Goal: Ask a question

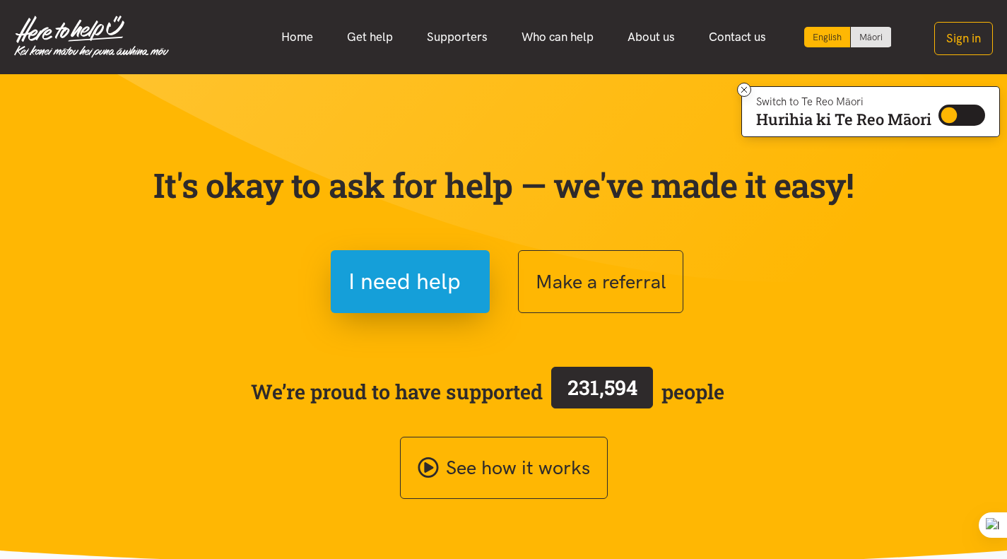
click at [375, 34] on link "Get help" at bounding box center [370, 37] width 80 height 30
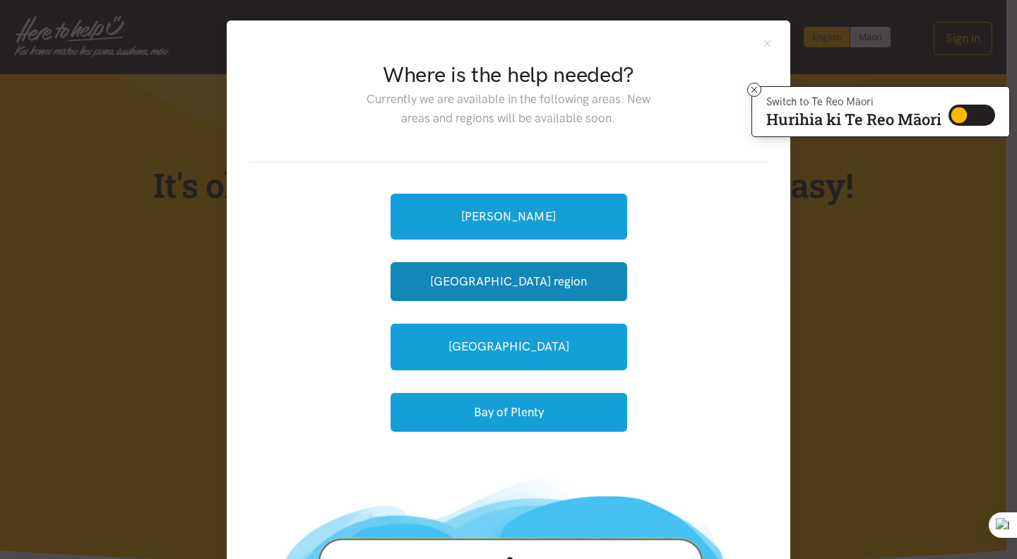
click at [523, 280] on button "[GEOGRAPHIC_DATA] region" at bounding box center [509, 281] width 237 height 39
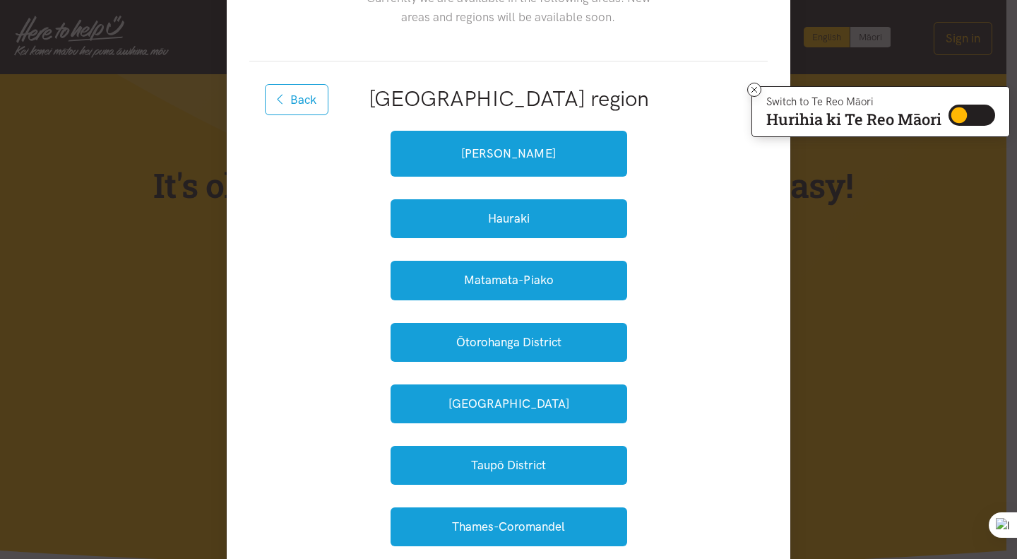
scroll to position [212, 0]
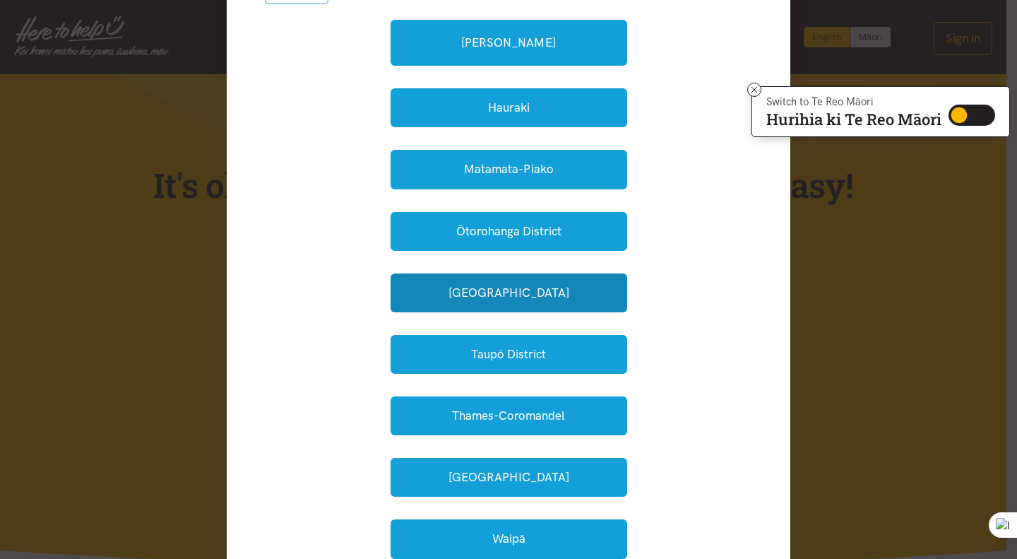
click at [530, 292] on button "South Waikato" at bounding box center [509, 292] width 237 height 39
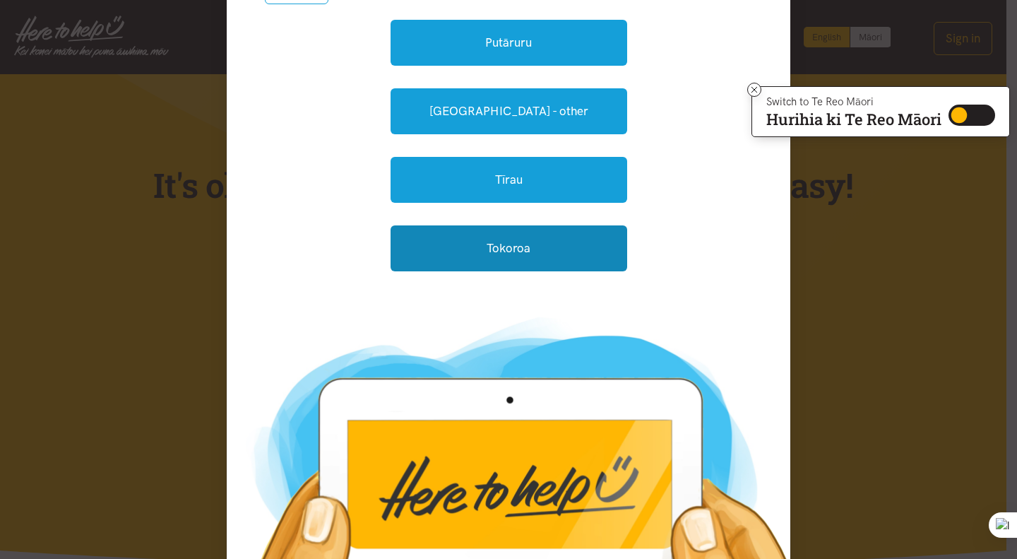
click at [520, 252] on link "Tokoroa" at bounding box center [509, 248] width 237 height 46
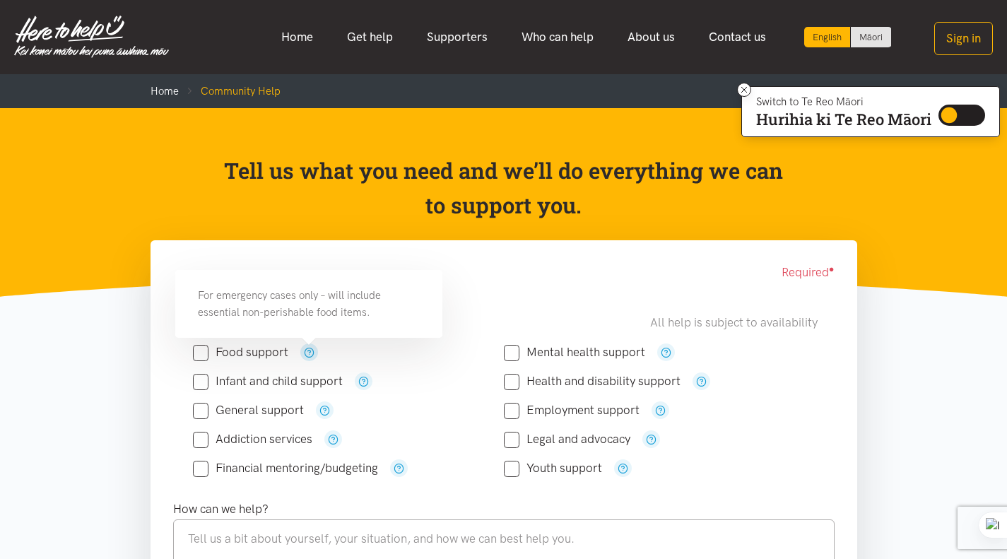
click at [314, 352] on button "button" at bounding box center [309, 352] width 18 height 18
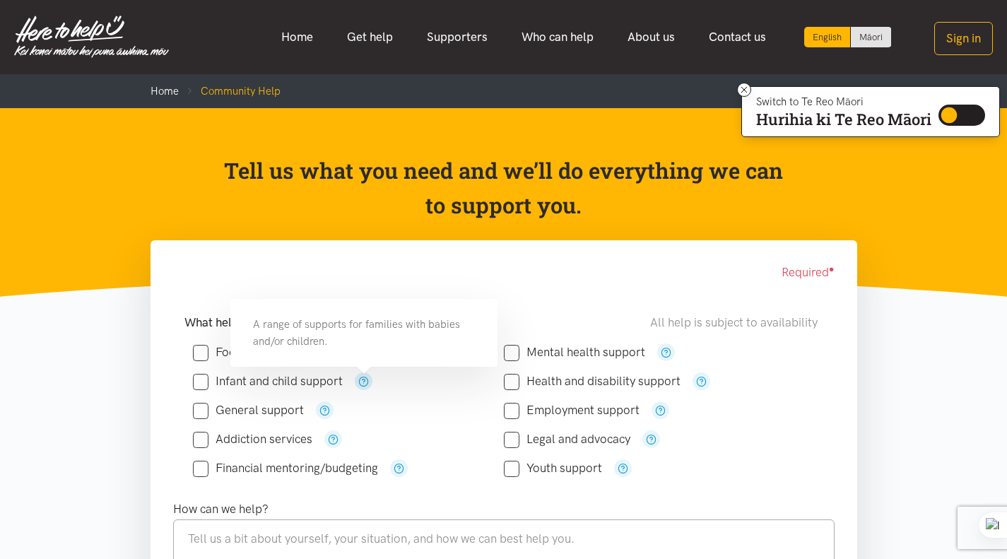
click at [366, 383] on icon "button" at bounding box center [363, 381] width 11 height 11
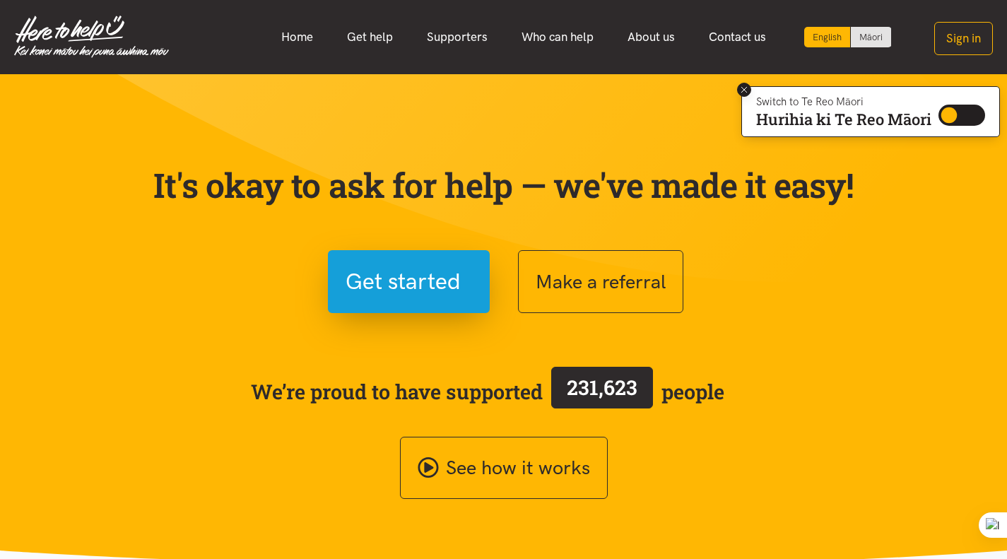
click at [742, 87] on icon at bounding box center [744, 90] width 11 height 11
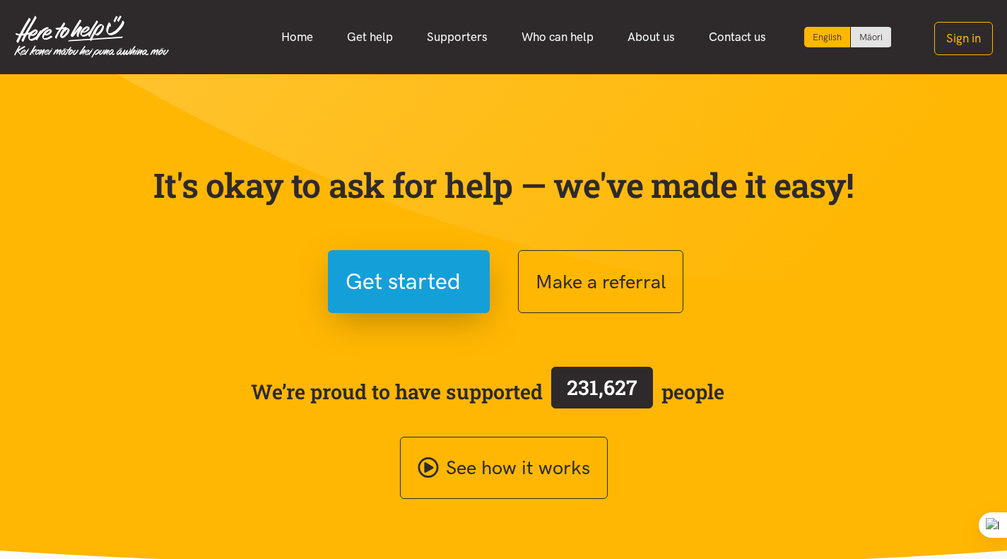
click at [295, 35] on link "Home" at bounding box center [297, 37] width 66 height 30
click at [297, 33] on link "Home" at bounding box center [297, 37] width 66 height 30
click at [367, 33] on link "Get help" at bounding box center [370, 37] width 80 height 30
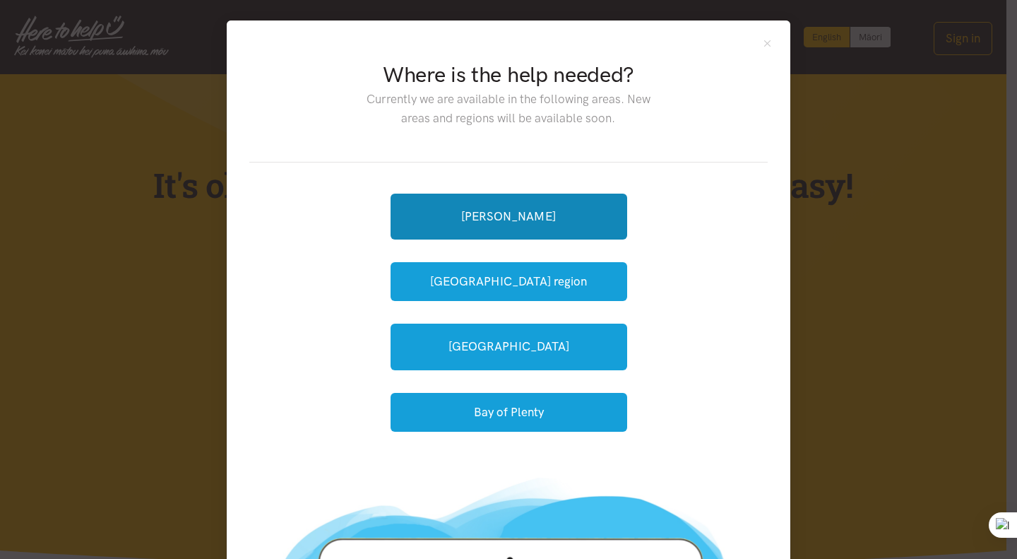
click at [520, 224] on link "[PERSON_NAME]" at bounding box center [509, 217] width 237 height 46
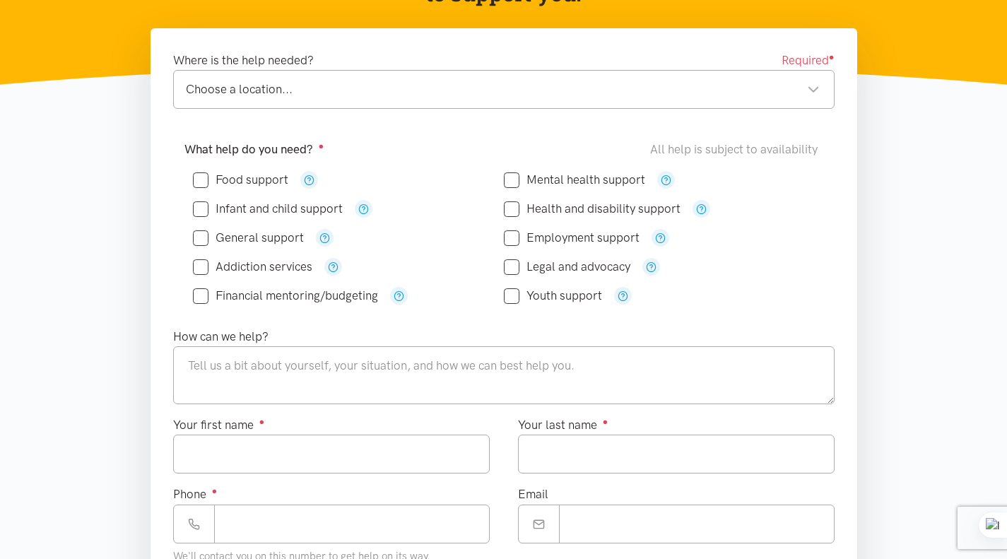
scroll to position [141, 0]
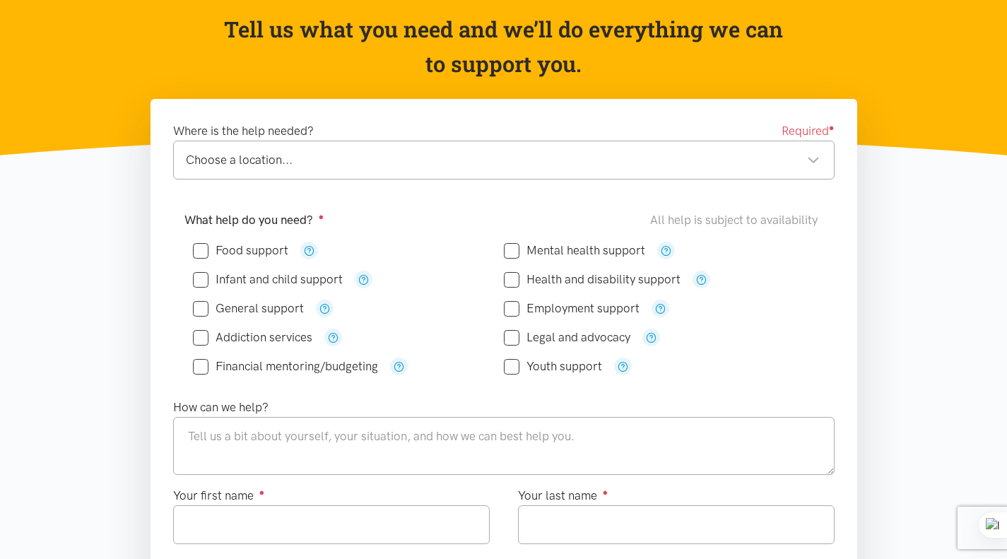
click at [228, 160] on div "Choose a location..." at bounding box center [503, 159] width 634 height 19
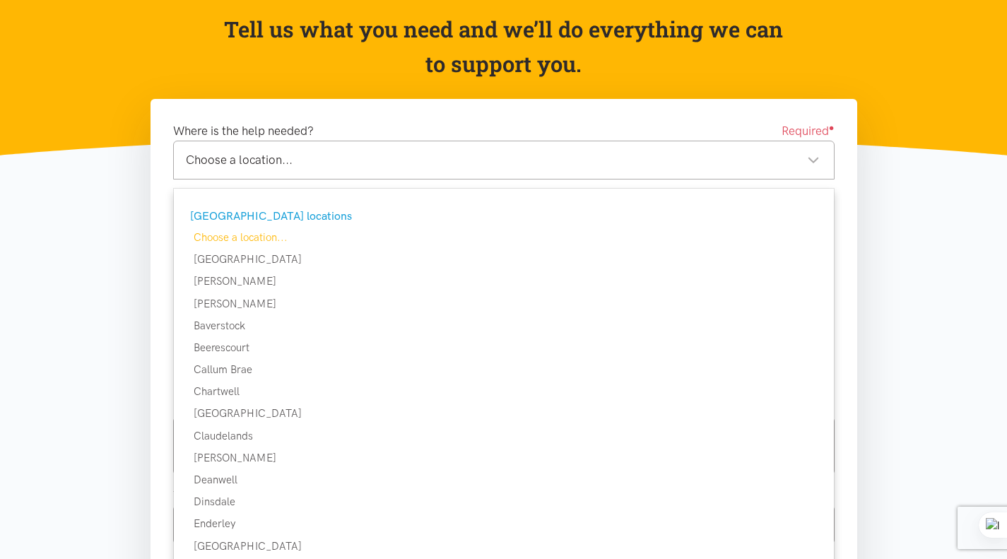
click at [492, 170] on div "Choose a location... Choose a location..." at bounding box center [503, 160] width 661 height 39
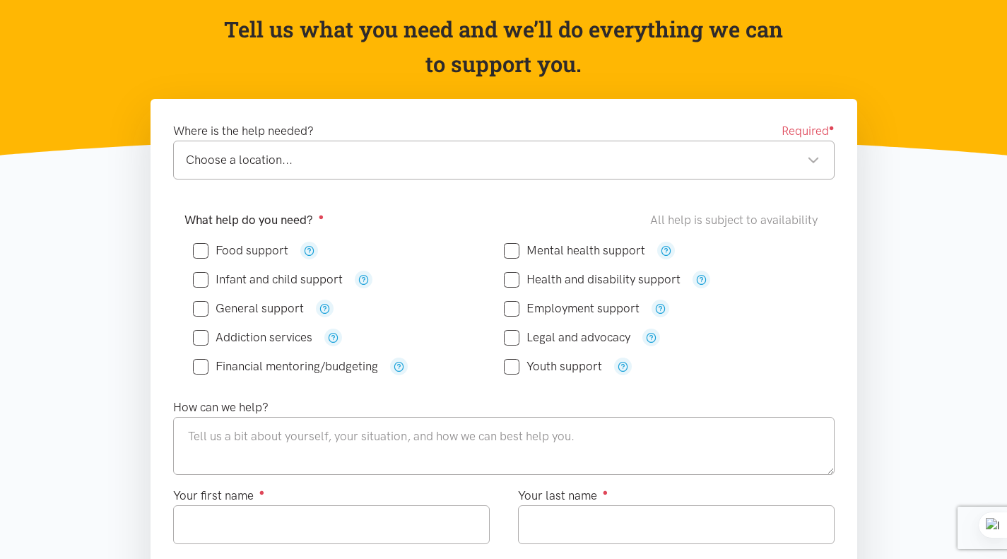
click at [822, 159] on div "Choose a location... Choose a location..." at bounding box center [503, 160] width 661 height 39
click at [109, 312] on section "Where is the help needed? Required ● Choose a location... Choose a location... …" at bounding box center [503, 554] width 1007 height 911
click at [247, 165] on div "Choose a location..." at bounding box center [503, 159] width 634 height 19
click at [249, 232] on form "Where is the help needed? Required ● Choose a location... Choose a location... …" at bounding box center [503, 508] width 661 height 775
click at [820, 158] on div "Choose a location... Choose a location..." at bounding box center [503, 160] width 661 height 39
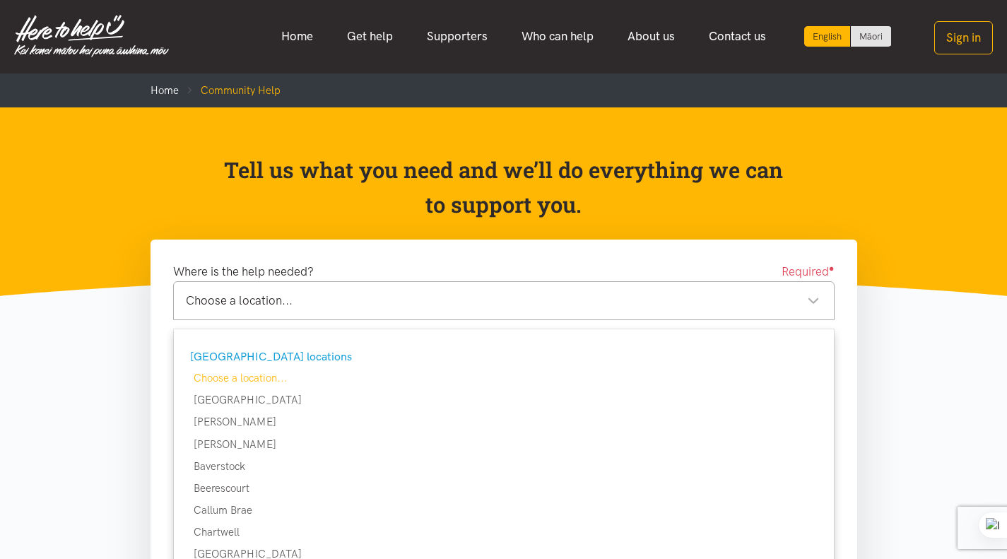
scroll to position [0, 0]
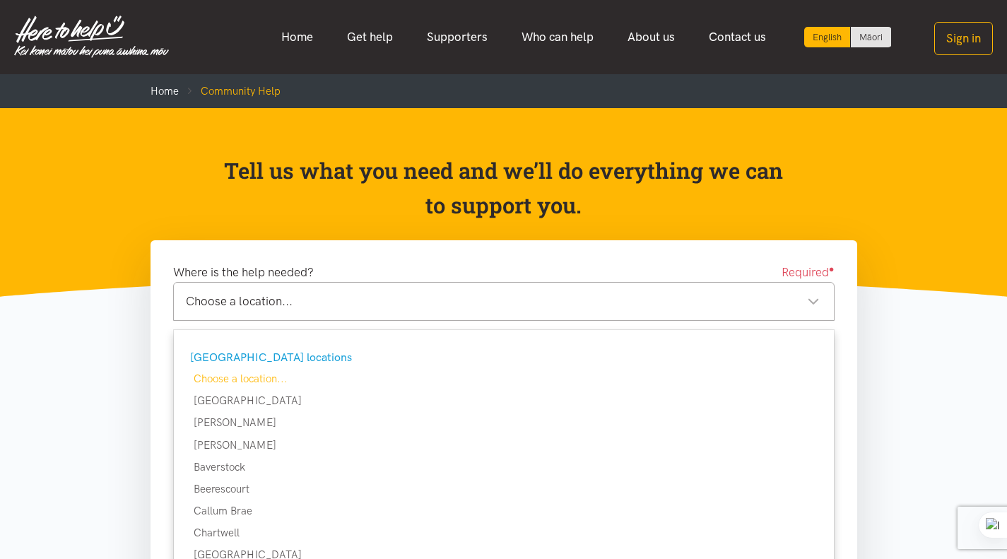
click at [694, 213] on p "Tell us what you need and we’ll do everything we can to support you." at bounding box center [504, 188] width 562 height 70
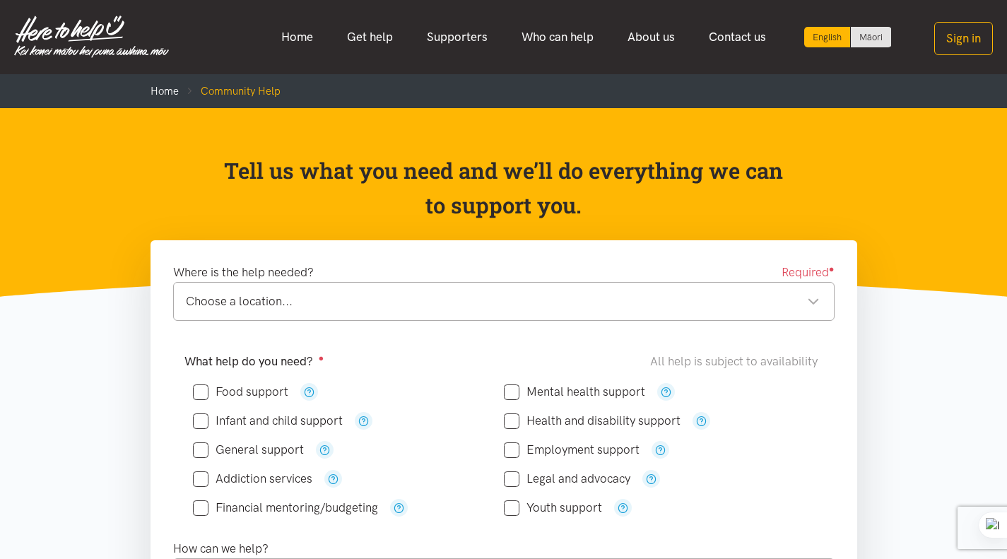
click at [309, 32] on link "Home" at bounding box center [297, 37] width 66 height 30
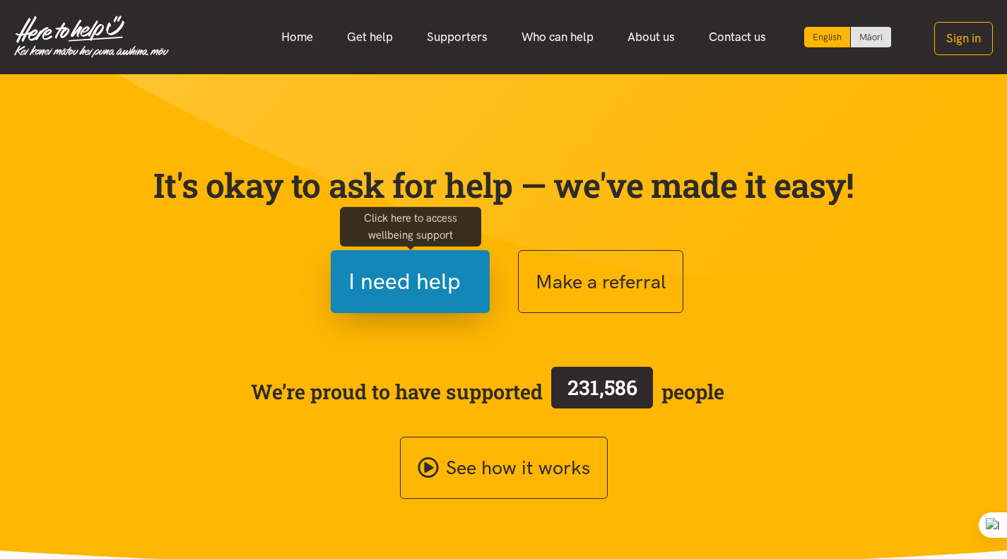
click at [377, 285] on span "I need help" at bounding box center [404, 281] width 112 height 36
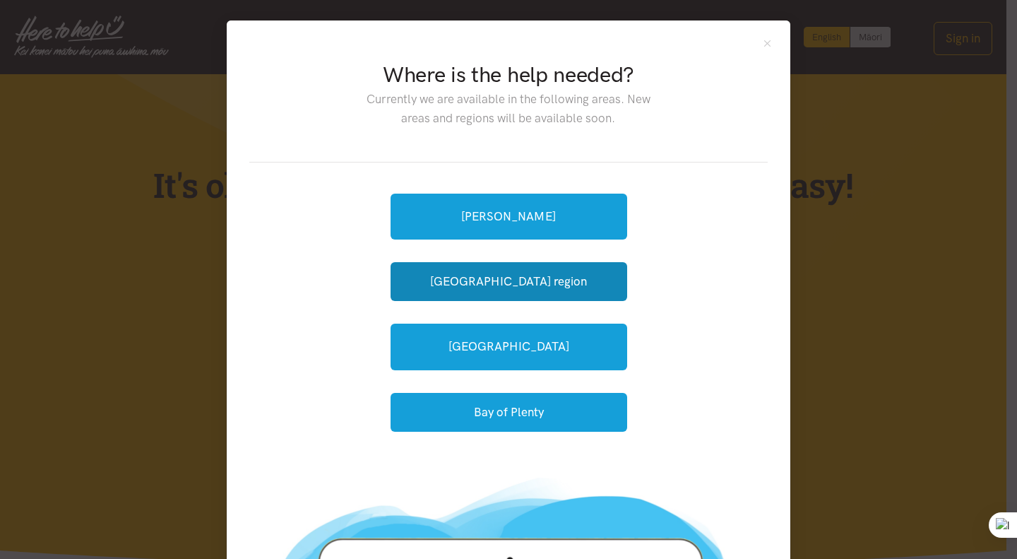
click at [521, 283] on button "[GEOGRAPHIC_DATA] region" at bounding box center [509, 281] width 237 height 39
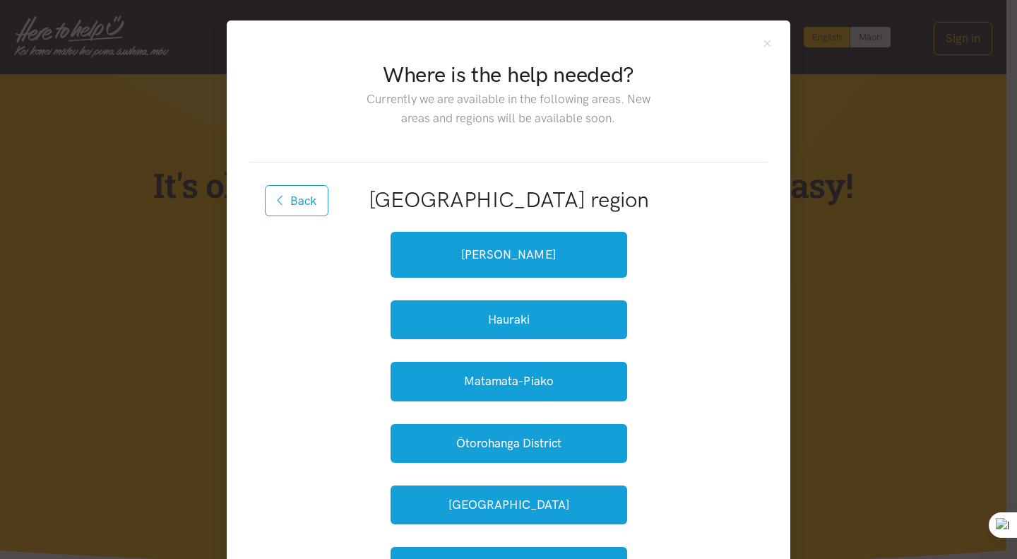
scroll to position [141, 0]
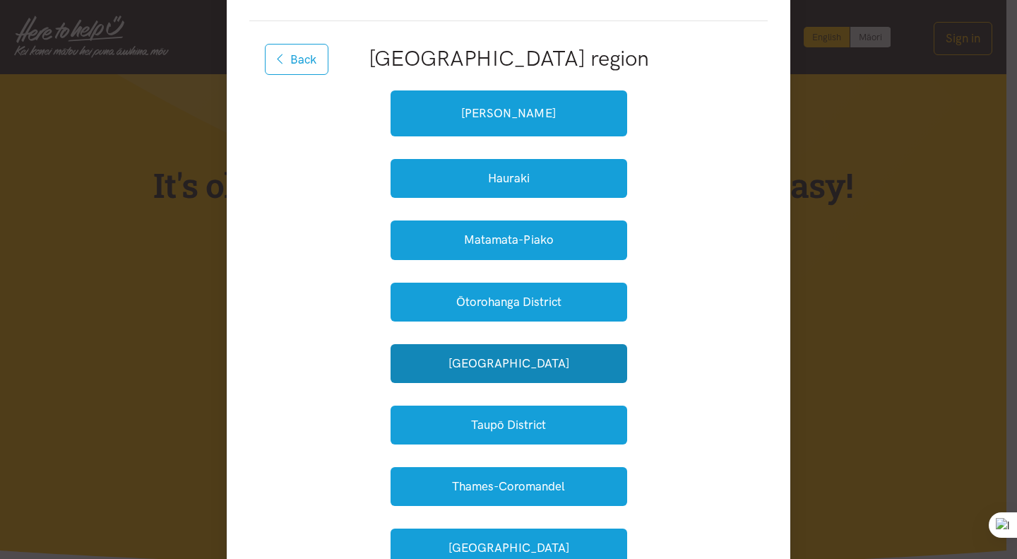
click at [519, 372] on button "South Waikato" at bounding box center [509, 363] width 237 height 39
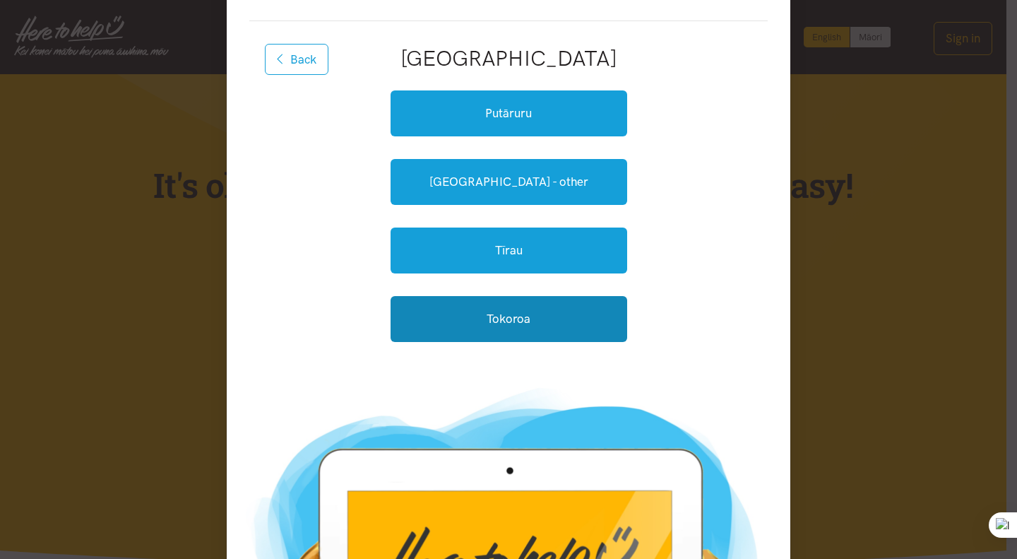
click at [503, 331] on link "Tokoroa" at bounding box center [509, 319] width 237 height 46
